Goal: Find specific page/section: Find specific page/section

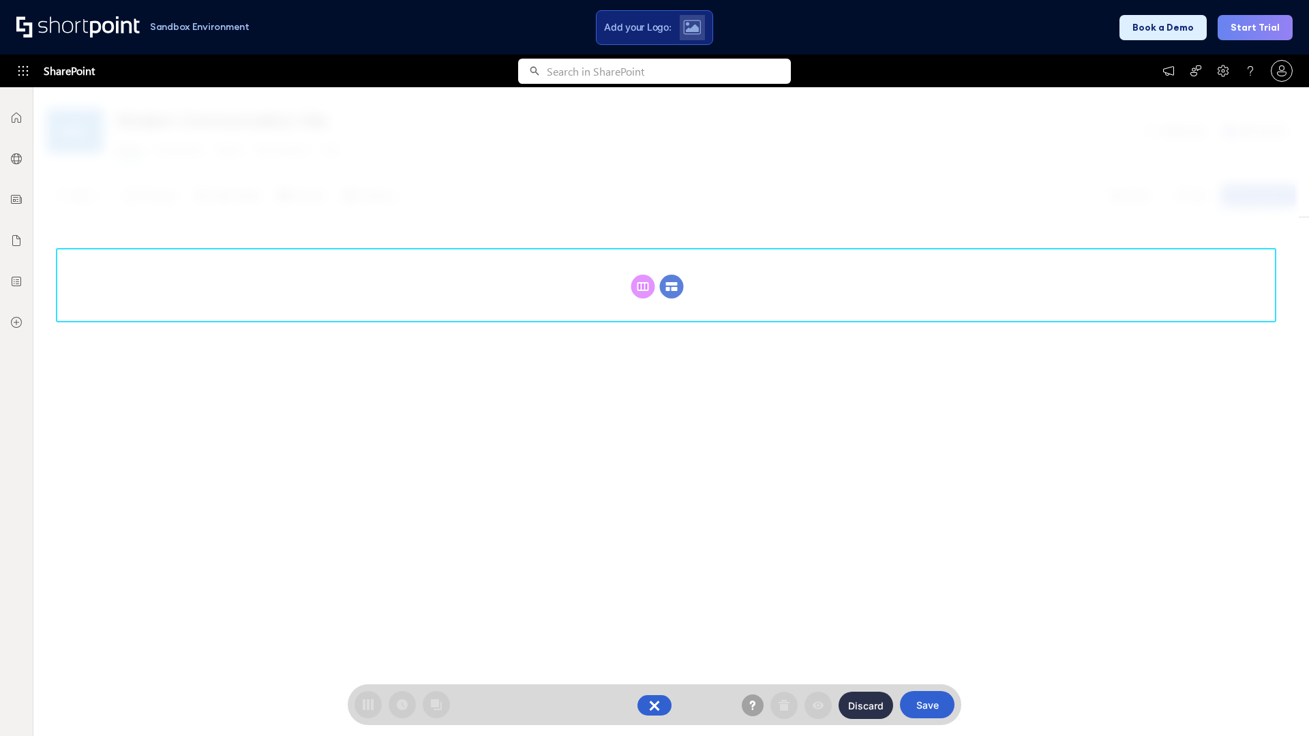
click at [671, 275] on circle at bounding box center [672, 287] width 24 height 24
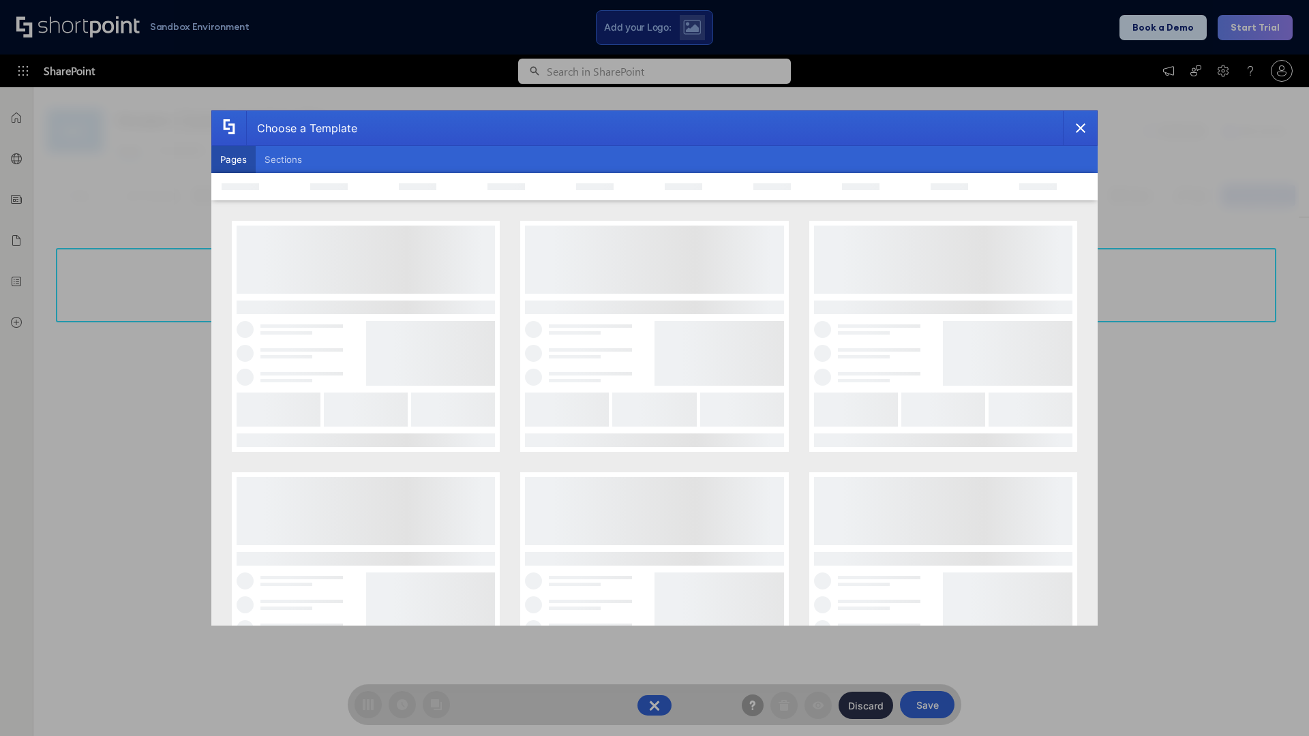
scroll to position [187, 0]
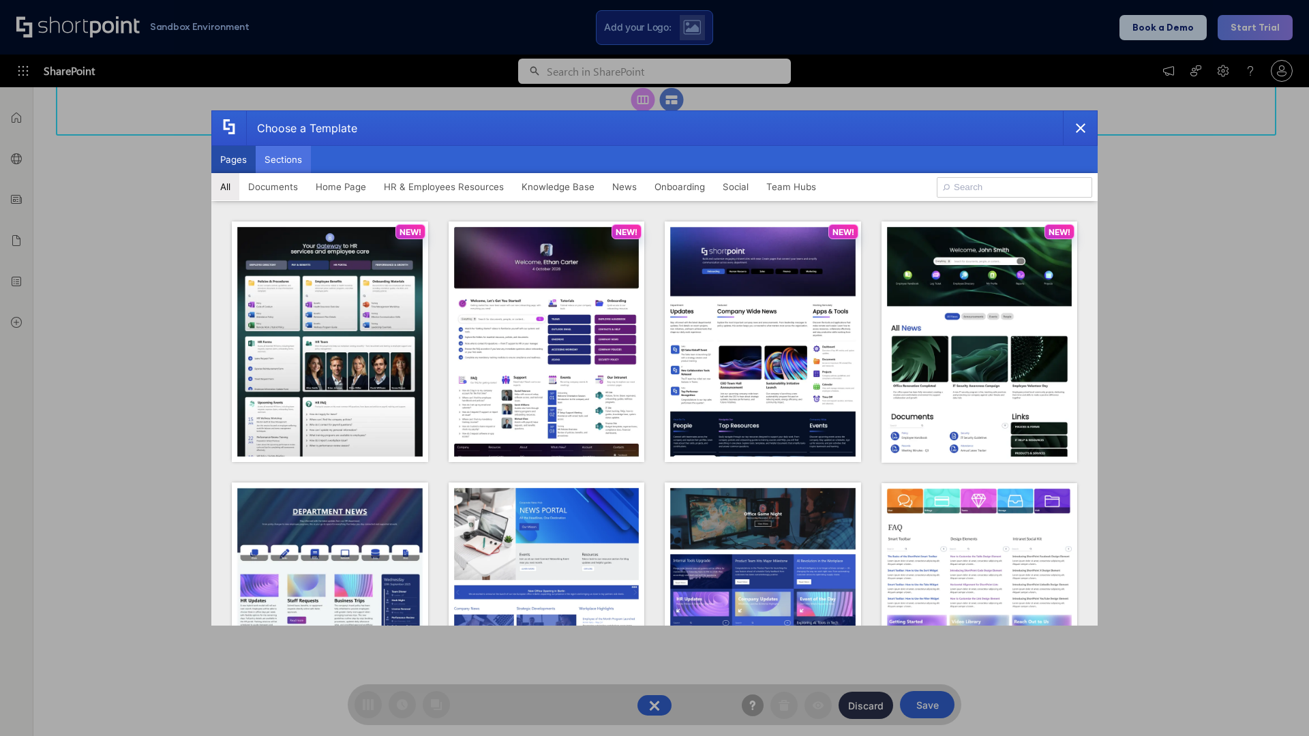
click at [283, 160] on button "Sections" at bounding box center [283, 159] width 55 height 27
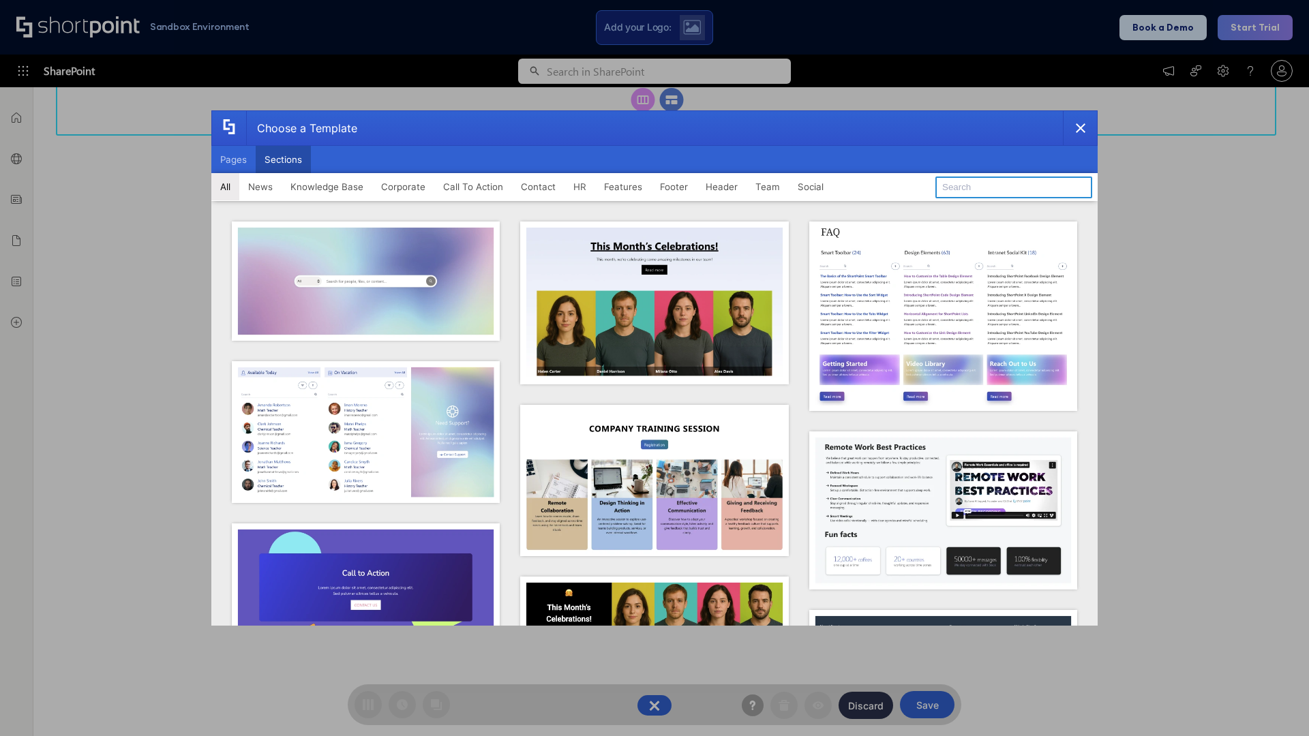
type input "Company Policy"
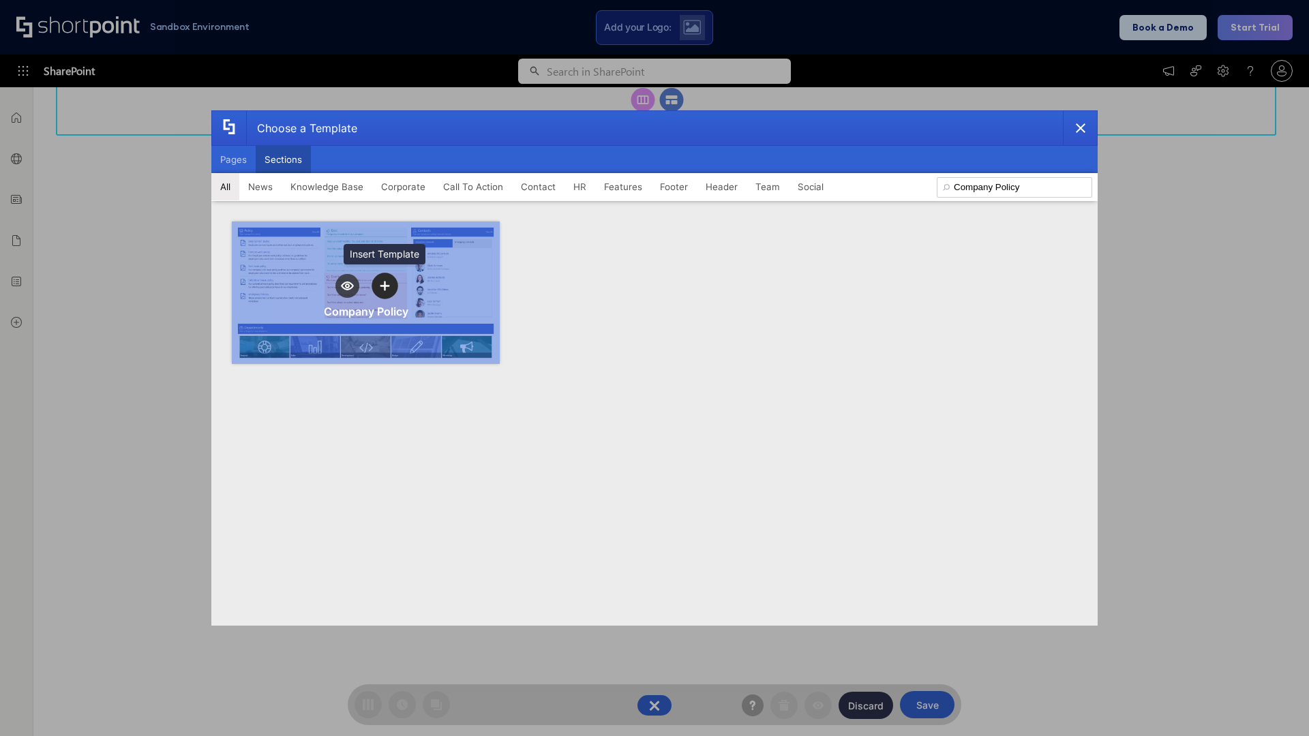
click at [384, 286] on icon "template selector" at bounding box center [385, 286] width 10 height 10
